Goal: Information Seeking & Learning: Compare options

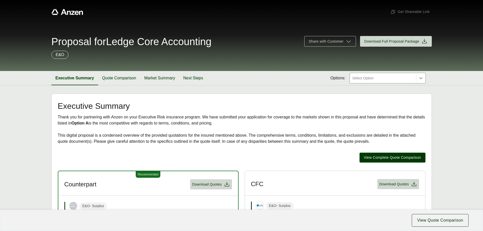
click at [190, 125] on div "Thank you for partnering with Anzen on your Executive Risk insurance program. W…" at bounding box center [241, 129] width 367 height 30
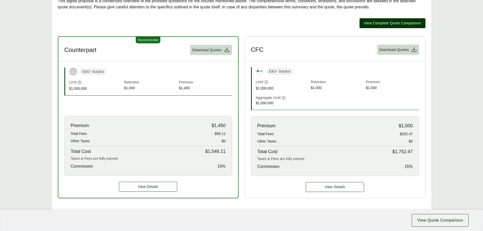
scroll to position [127, 0]
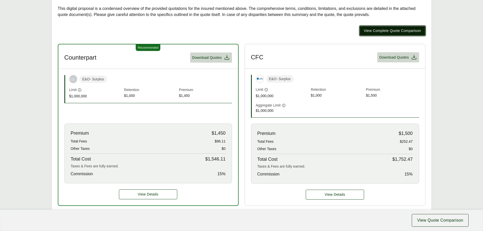
click at [389, 31] on span "View Complete Quote Comparison" at bounding box center [392, 30] width 57 height 5
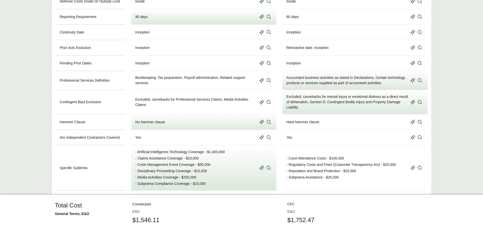
scroll to position [394, 0]
drag, startPoint x: 159, startPoint y: 83, endPoint x: 175, endPoint y: 87, distance: 16.3
click at [175, 86] on div "Bookkeeping, Tax preparation, Payroll administration, Related support services" at bounding box center [196, 80] width 122 height 11
click at [153, 86] on div "Bookkeeping, Tax preparation, Payroll administration, Related support services" at bounding box center [196, 80] width 122 height 11
click at [268, 83] on icon at bounding box center [268, 80] width 5 height 5
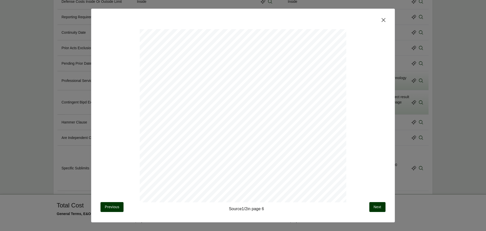
click at [384, 20] on icon at bounding box center [384, 20] width 4 height 4
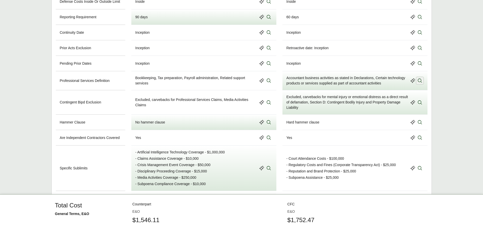
click at [418, 83] on icon at bounding box center [419, 81] width 4 height 4
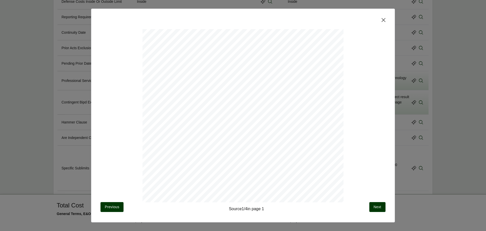
click at [386, 21] on icon at bounding box center [384, 20] width 6 height 6
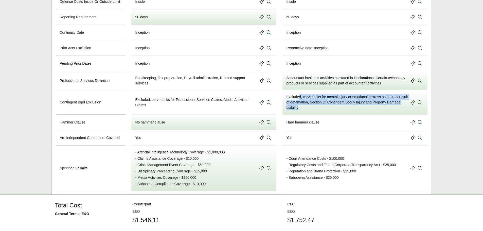
drag, startPoint x: 298, startPoint y: 100, endPoint x: 328, endPoint y: 111, distance: 32.1
click at [328, 110] on div "Excluded, carvebacks for mental injury or emotional distress as a direct result…" at bounding box center [347, 102] width 122 height 16
